Goal: Information Seeking & Learning: Learn about a topic

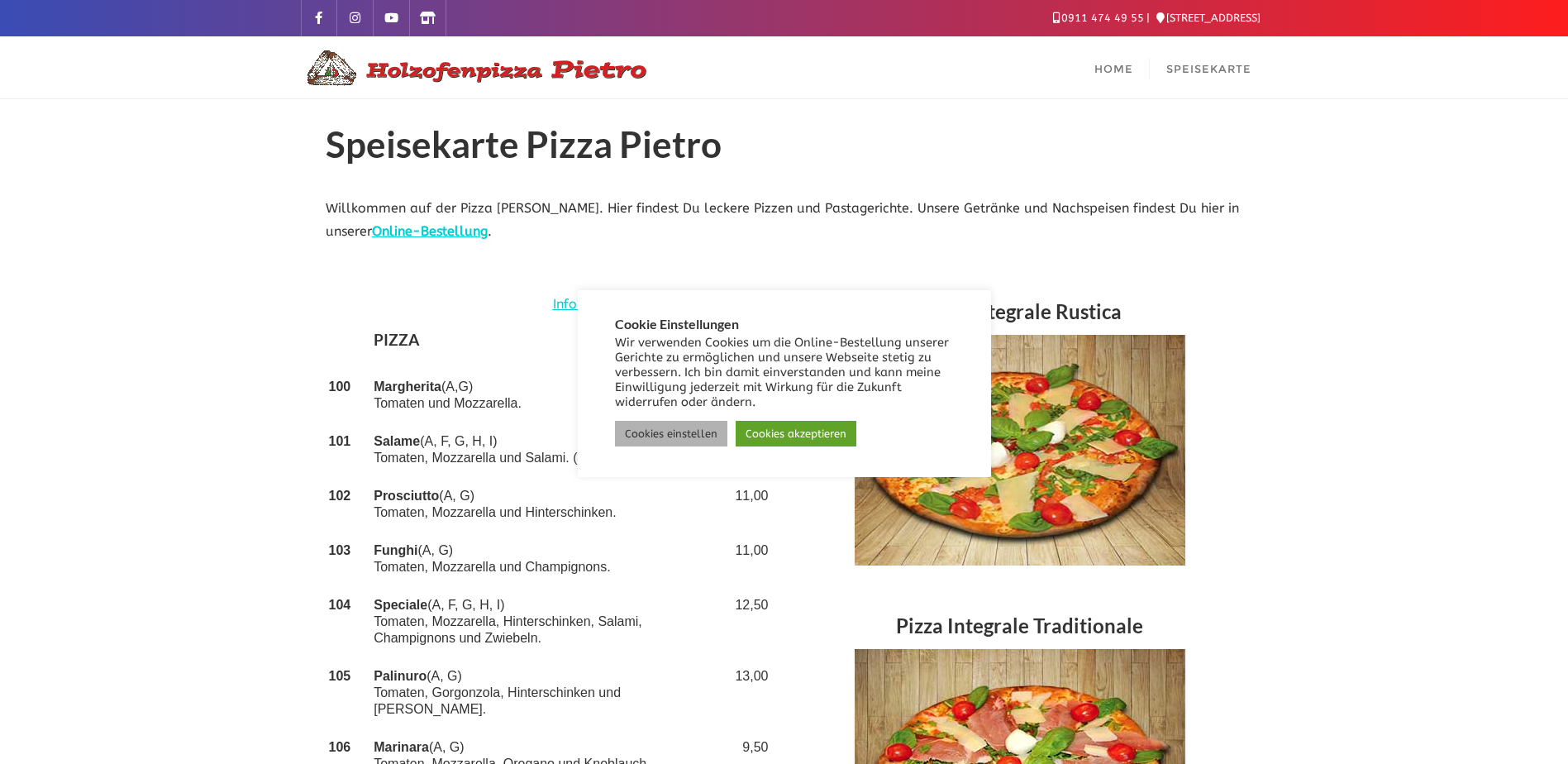
click at [638, 432] on link "Cookies einstellen" at bounding box center [670, 433] width 112 height 25
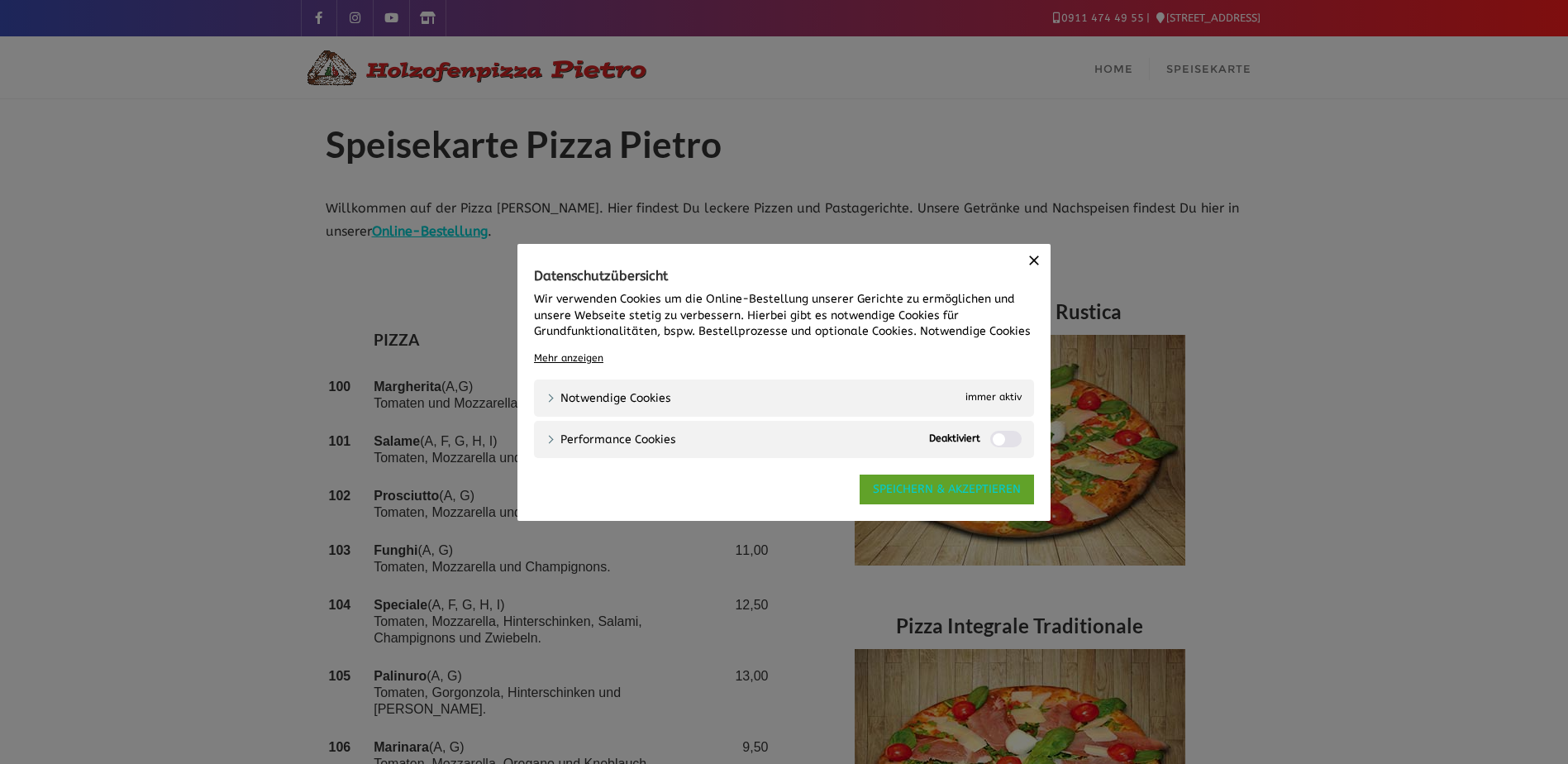
drag, startPoint x: 931, startPoint y: 487, endPoint x: 905, endPoint y: 489, distance: 26.1
click at [931, 491] on link "SPEICHERN & AKZEPTIEREN" at bounding box center [946, 489] width 174 height 30
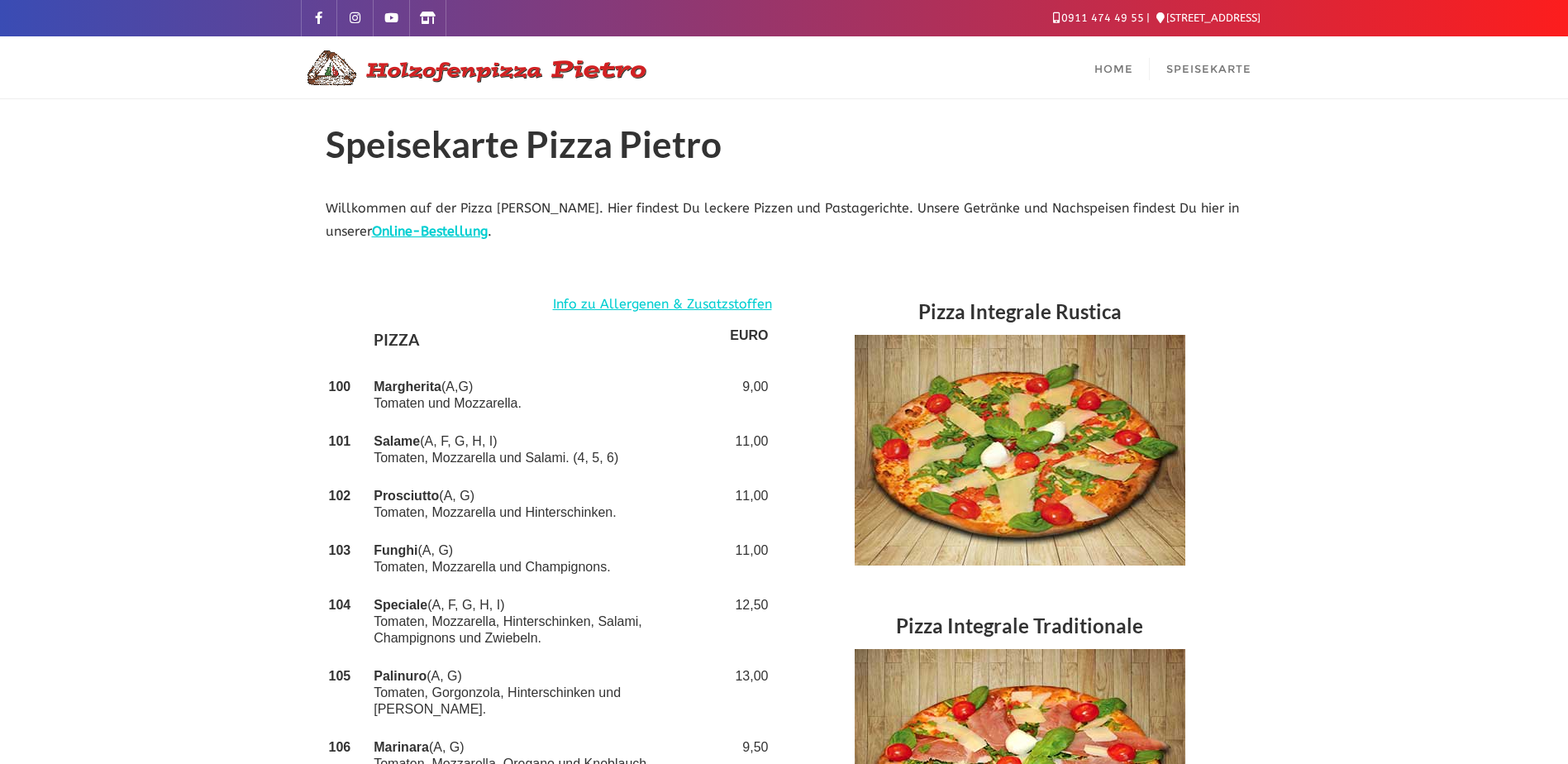
click at [645, 197] on p "Willkommen auf der Pizza [PERSON_NAME]. Hier findest Du leckere Pizzen und Past…" at bounding box center [784, 220] width 917 height 48
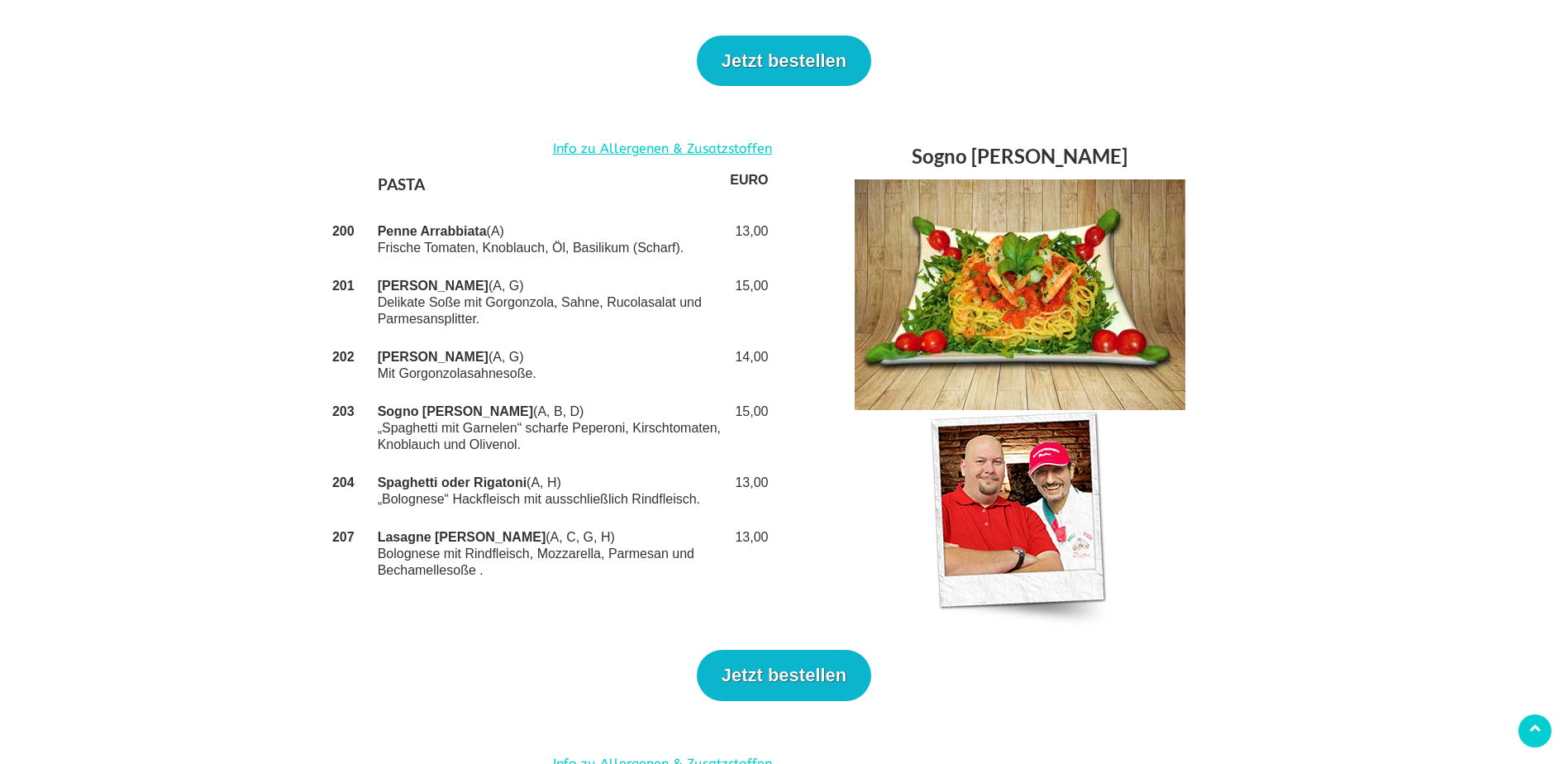
scroll to position [2479, 0]
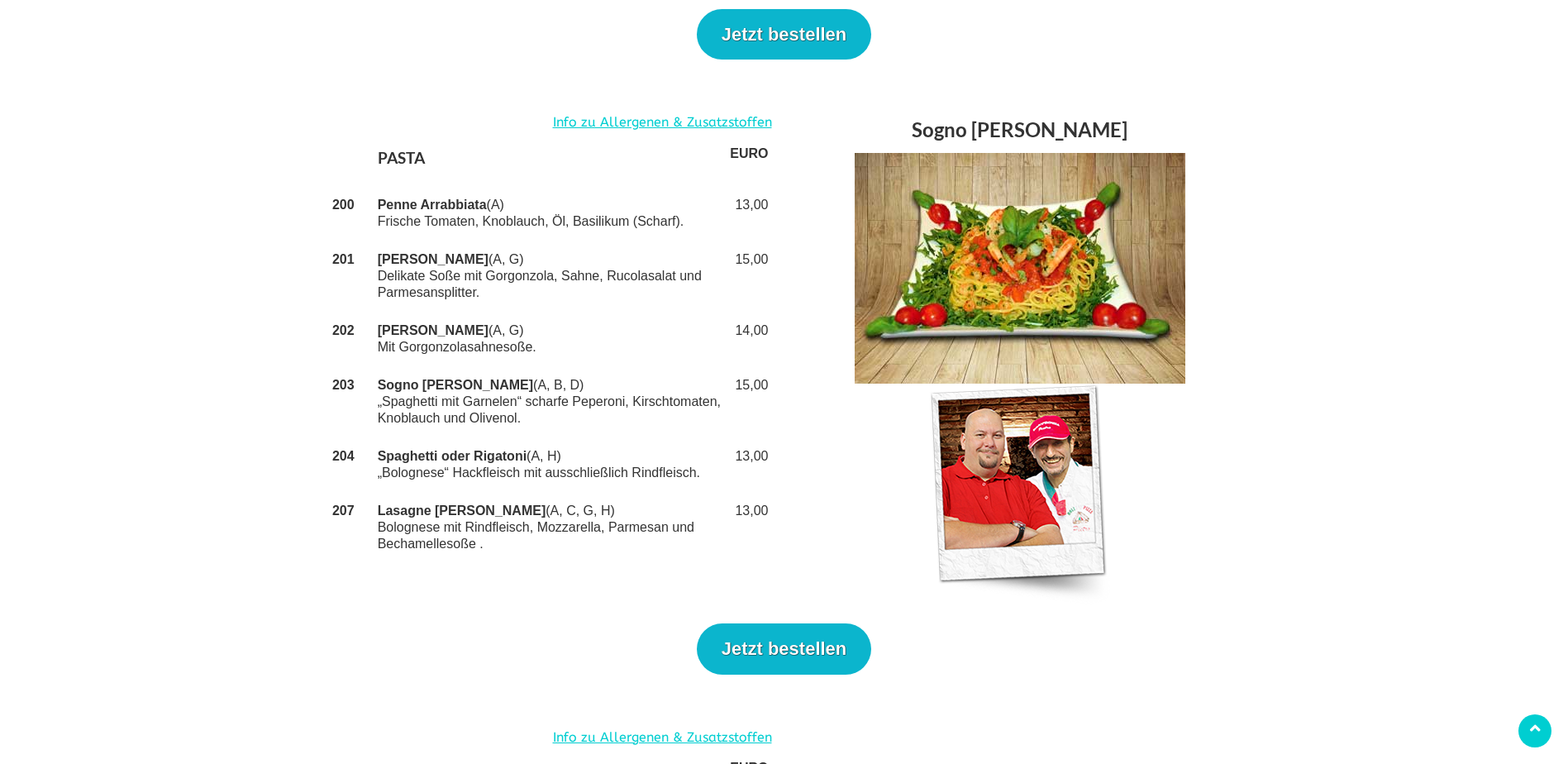
drag, startPoint x: 201, startPoint y: 340, endPoint x: 192, endPoint y: 339, distance: 9.1
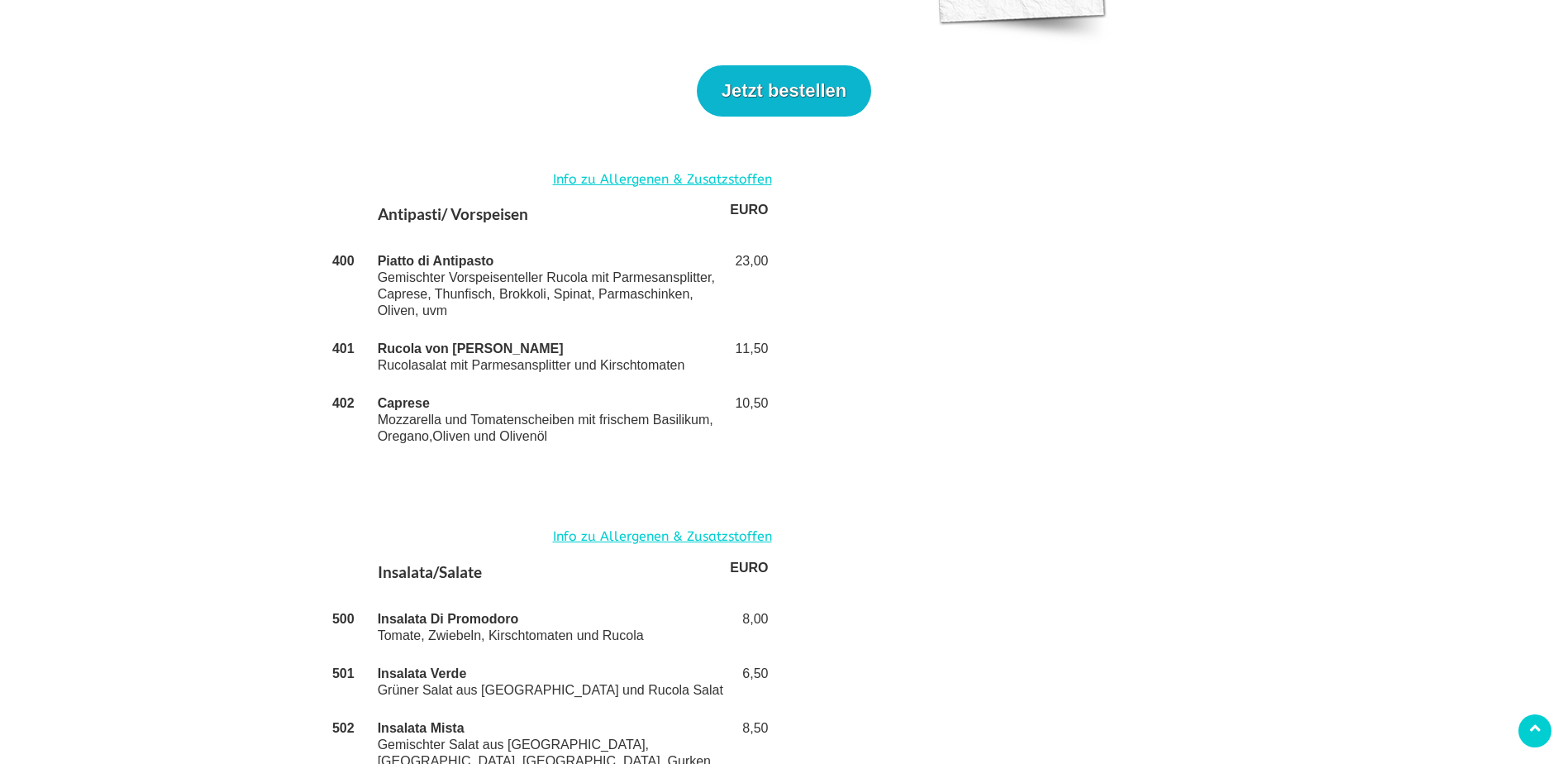
scroll to position [2892, 0]
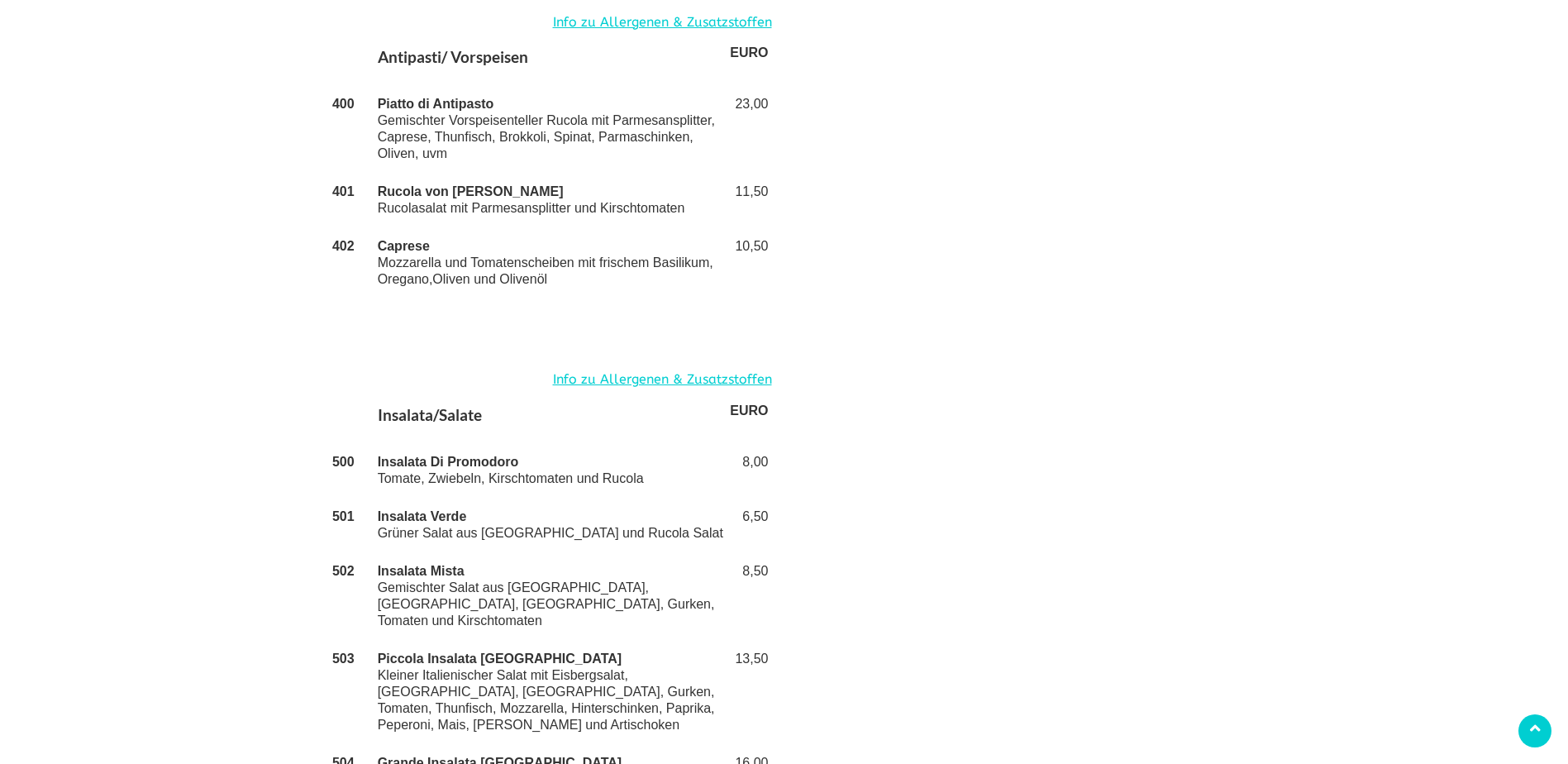
scroll to position [3223, 0]
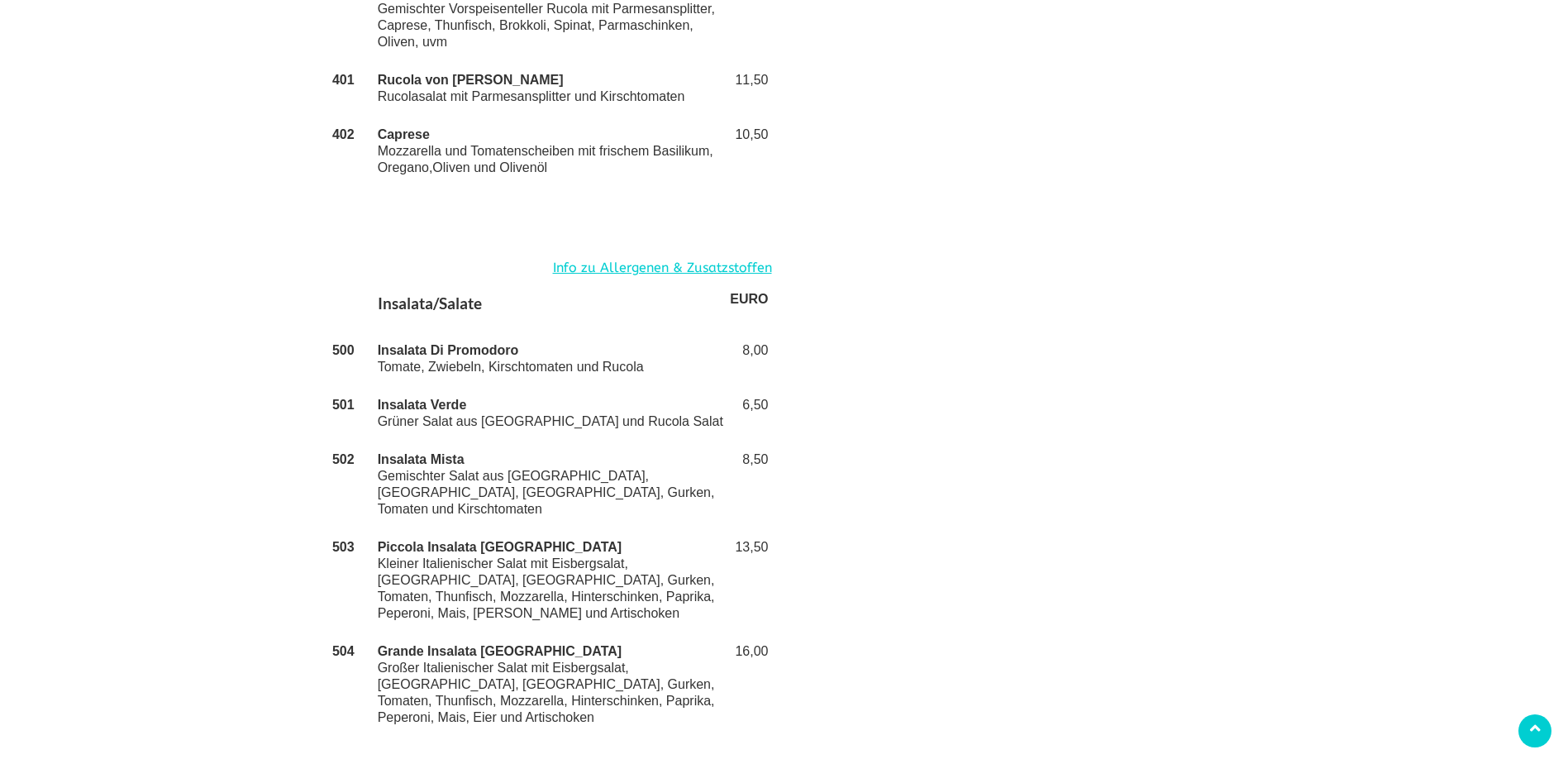
click at [567, 331] on td "Insalata Di Promodoro Tomate, Zwiebeln, Kirschtomaten und Rucola" at bounding box center [550, 359] width 352 height 55
click at [489, 333] on td "Insalata Di Promodoro Tomate, Zwiebeln, Kirschtomaten und Rucola" at bounding box center [550, 359] width 352 height 55
